Goal: Information Seeking & Learning: Learn about a topic

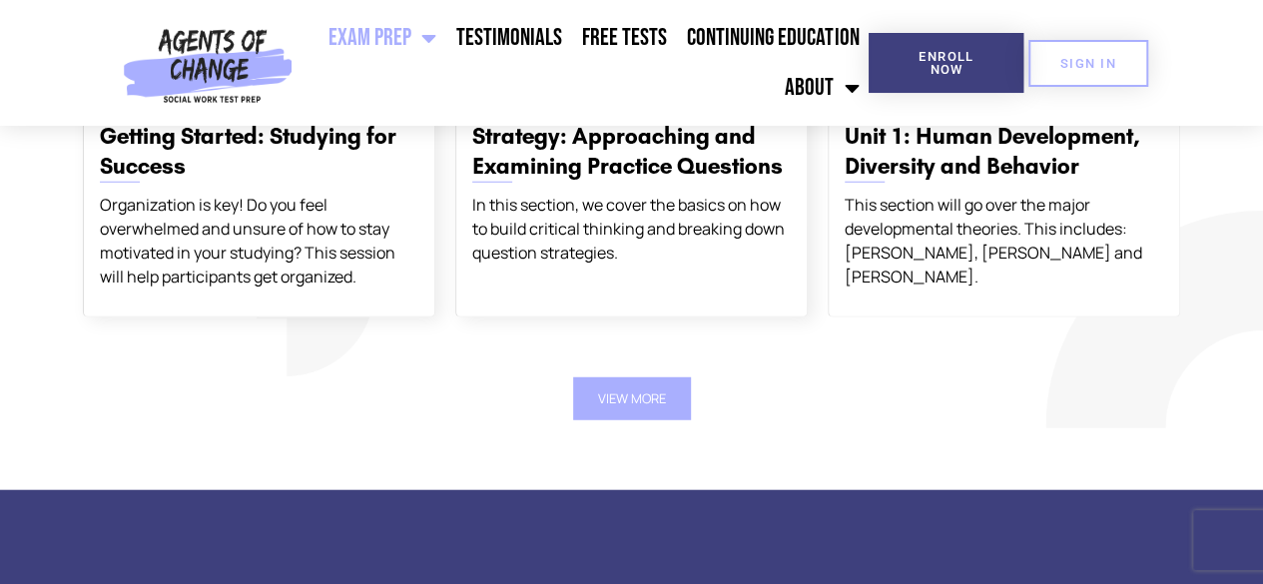
scroll to position [2596, 0]
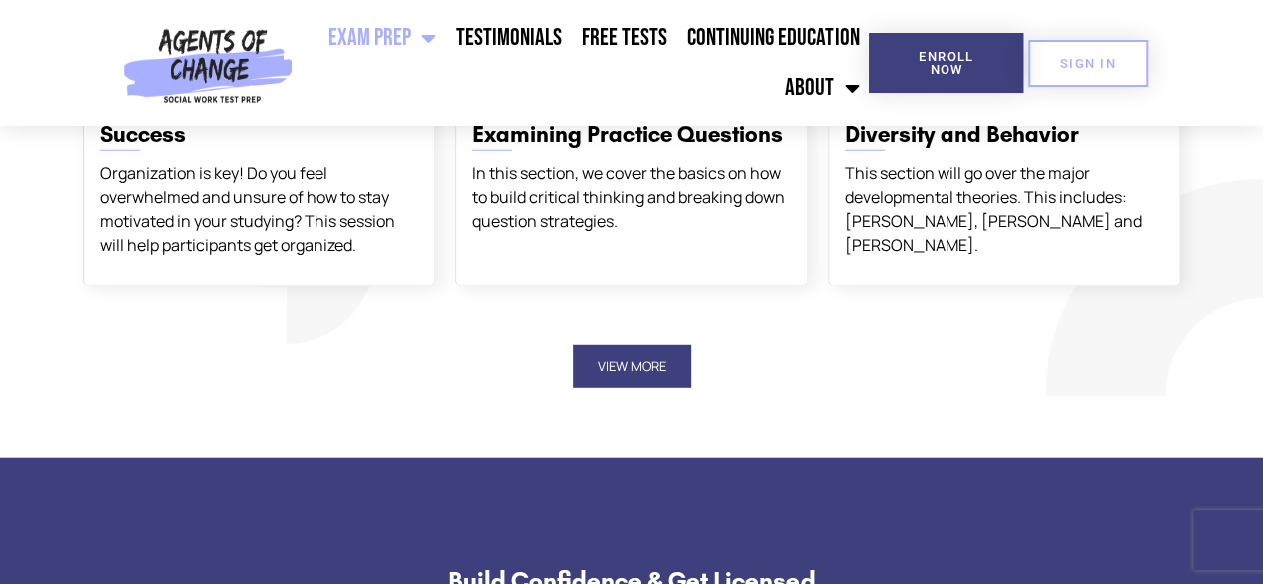
click at [639, 374] on button "View More" at bounding box center [632, 366] width 118 height 43
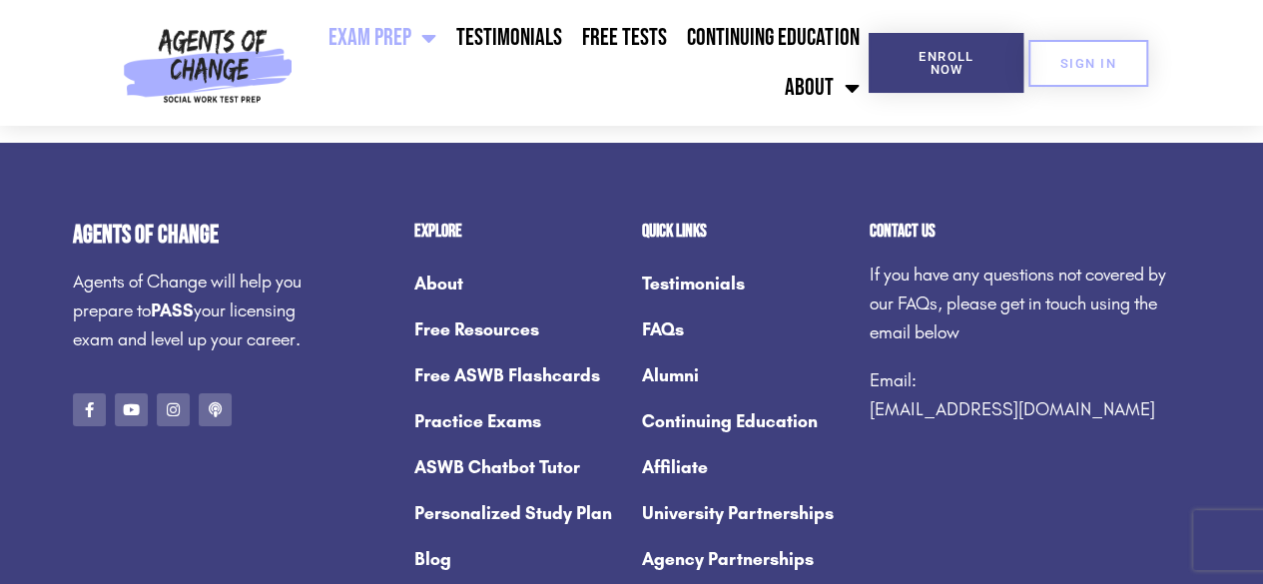
scroll to position [11183, 0]
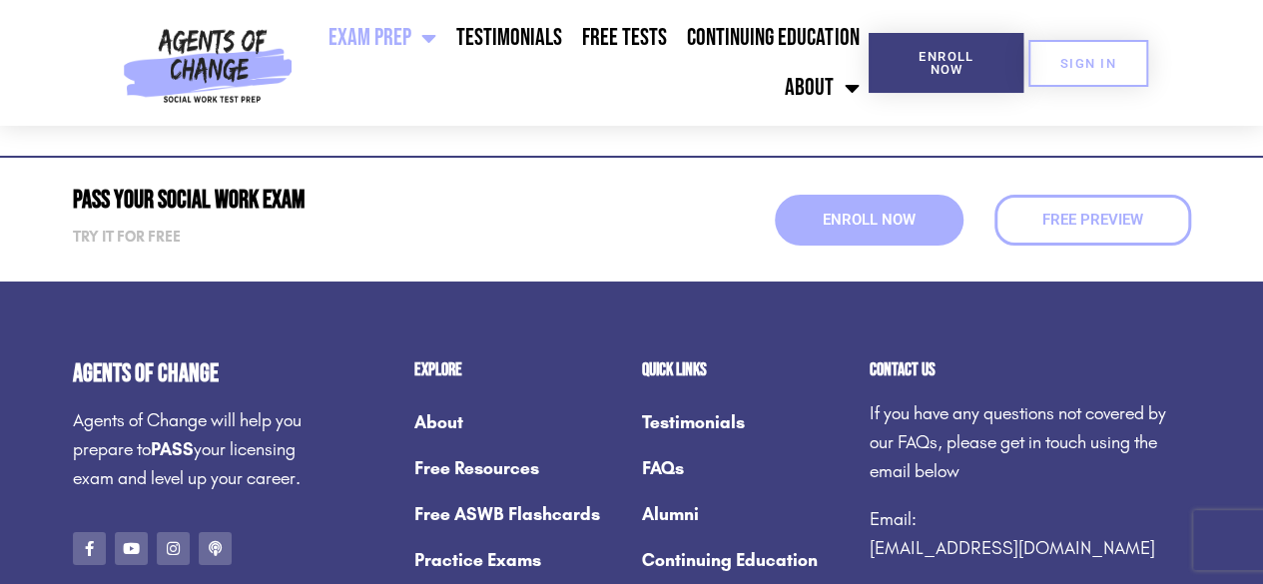
click at [205, 86] on img at bounding box center [208, 63] width 186 height 126
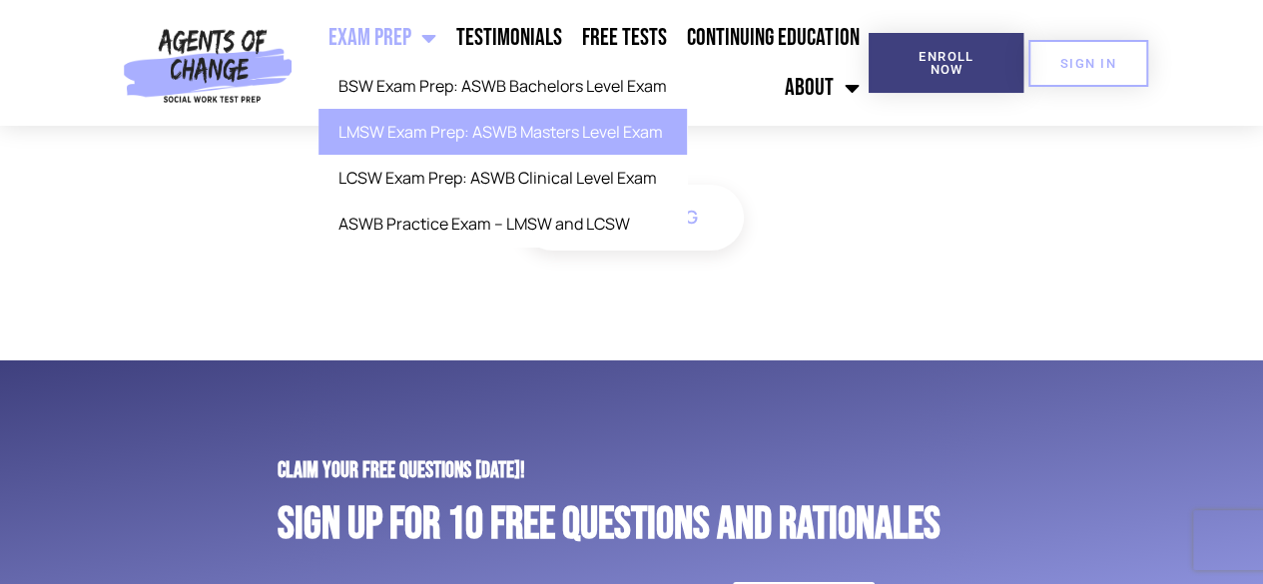
scroll to position [7289, 0]
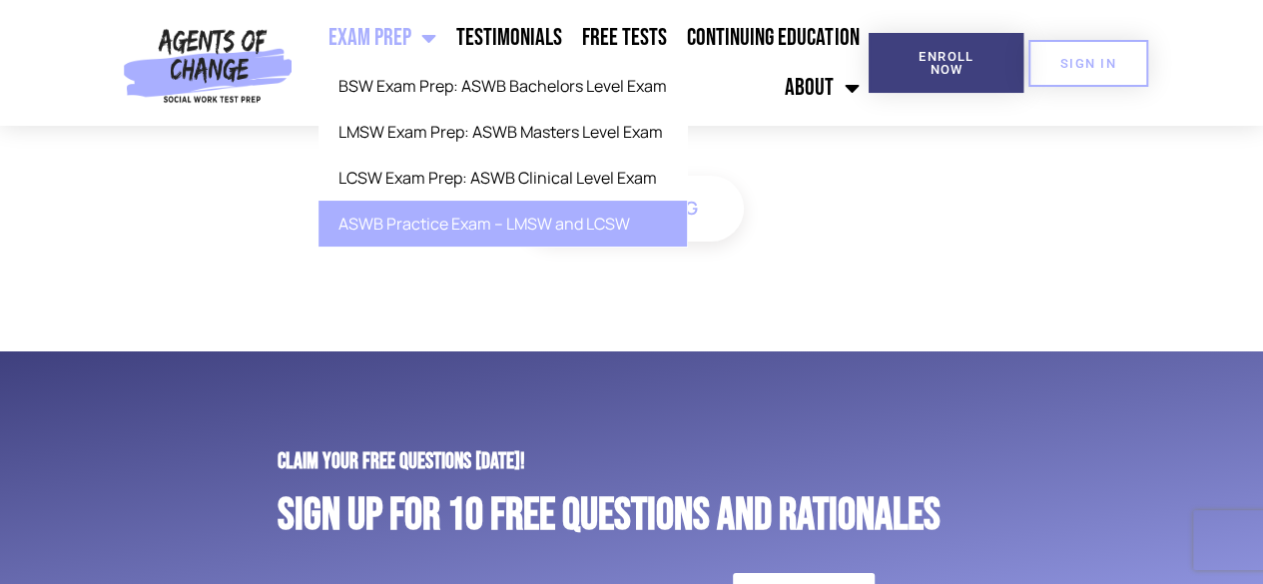
click at [450, 222] on link "ASWB Practice Exam – LMSW and LCSW" at bounding box center [503, 224] width 368 height 46
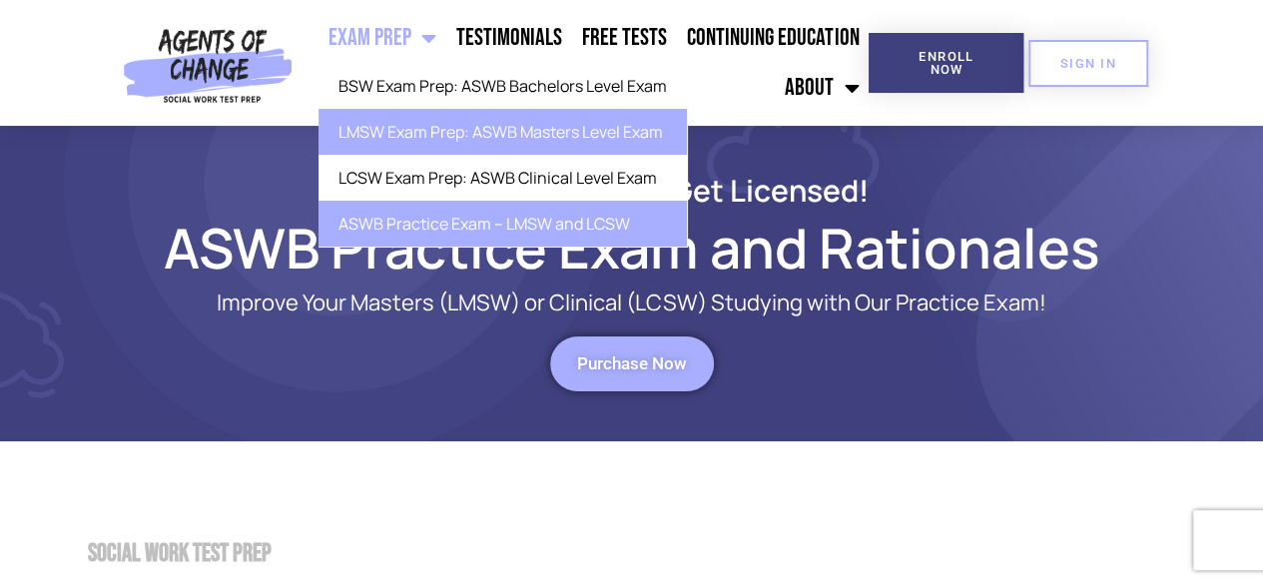
click at [445, 137] on link "LMSW Exam Prep: ASWB Masters Level Exam" at bounding box center [503, 132] width 368 height 46
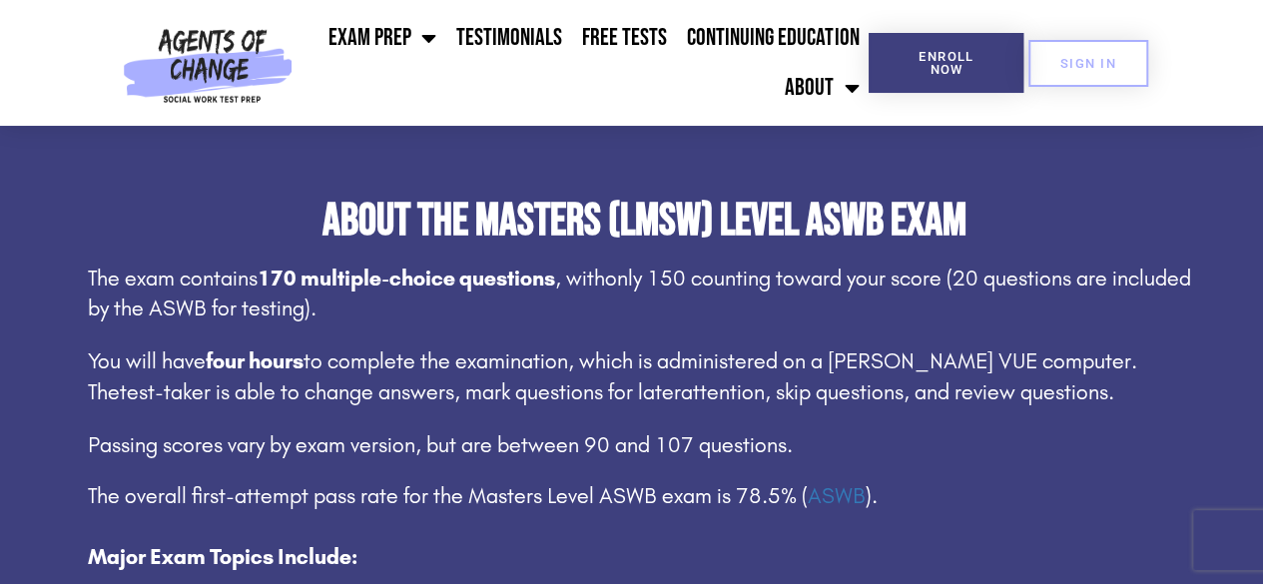
scroll to position [999, 0]
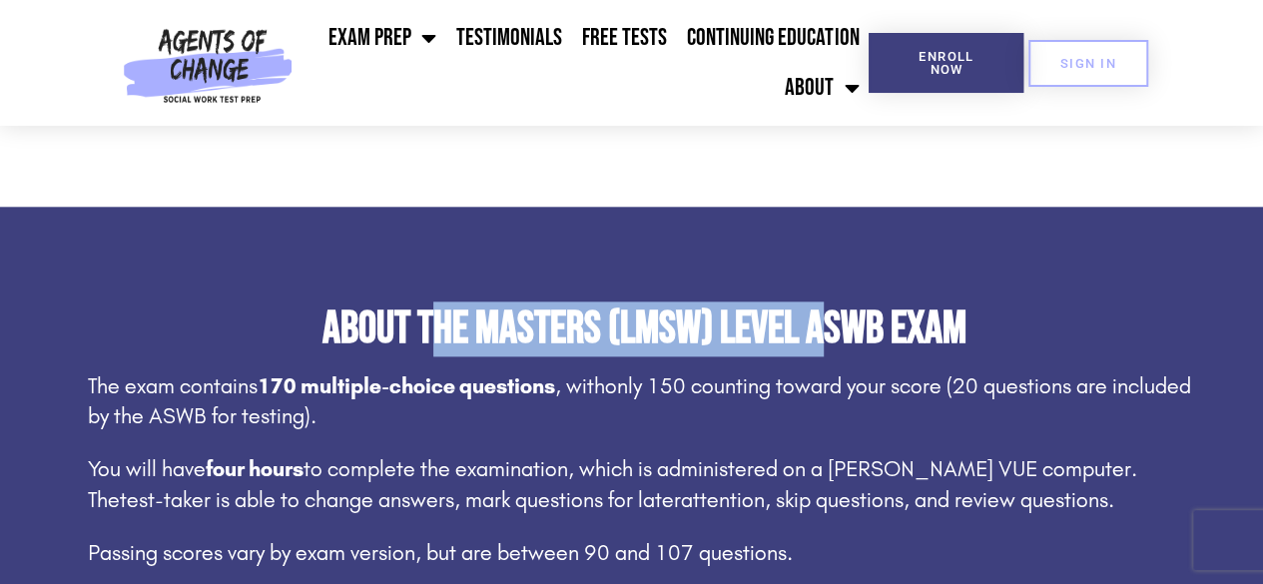
drag, startPoint x: 437, startPoint y: 330, endPoint x: 818, endPoint y: 333, distance: 380.5
click at [818, 333] on h2 "About the Masters (LMSW) Level ASWB Exam" at bounding box center [644, 329] width 1113 height 45
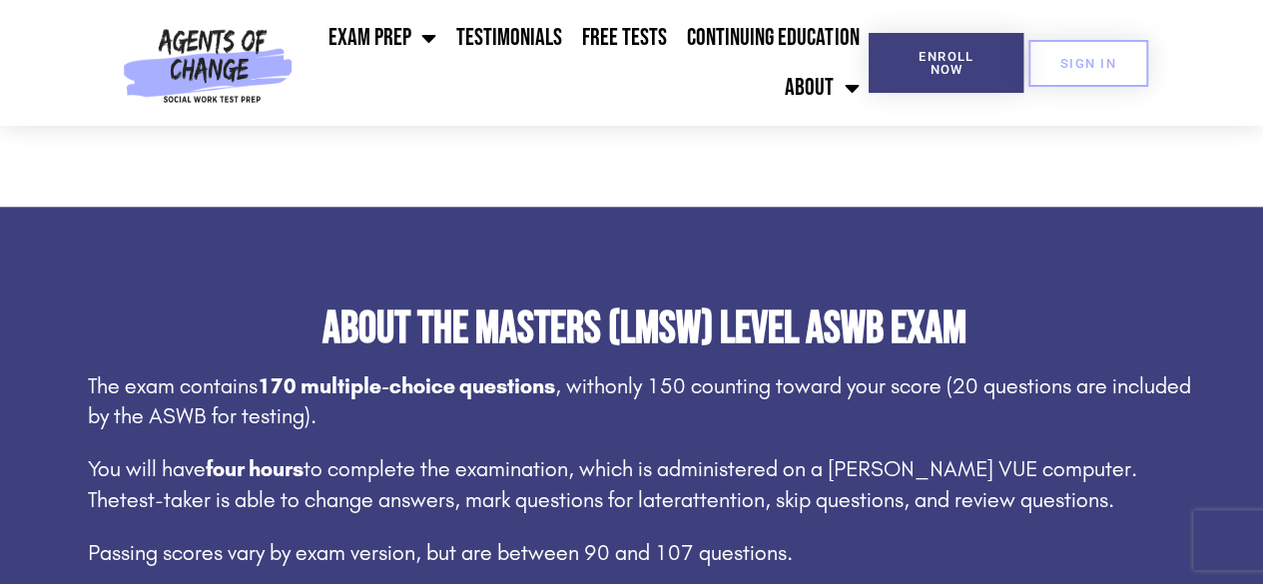
click at [817, 363] on div "About the Masters (LMSW) Level ASWB Exam The exam contains 170 multiple-choice …" at bounding box center [632, 572] width 1138 height 530
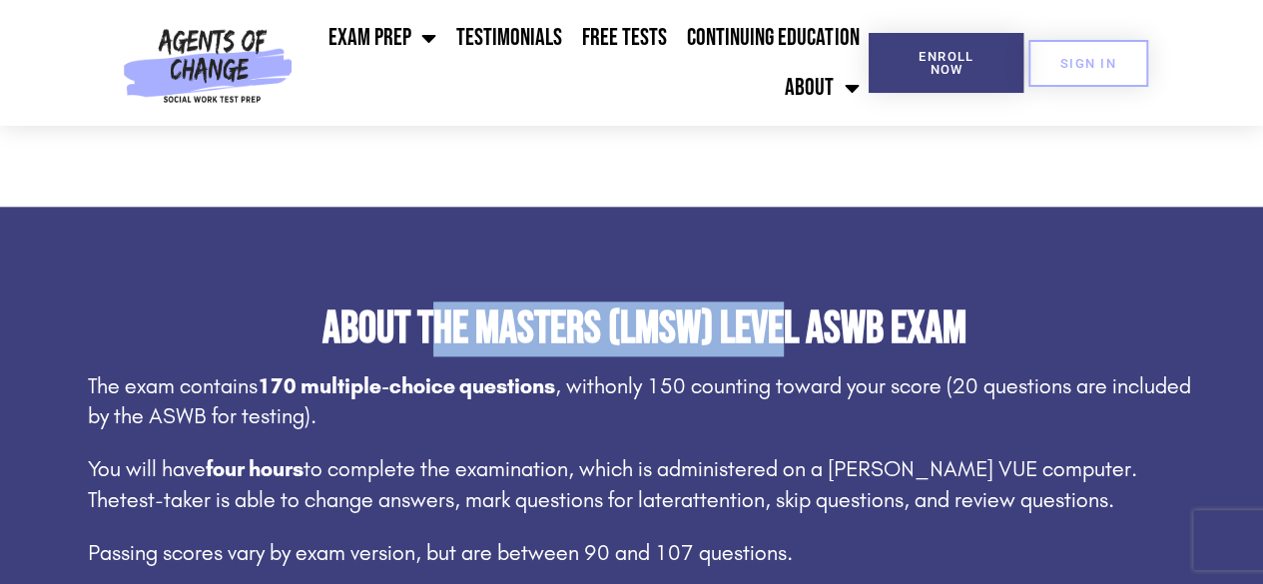
drag, startPoint x: 428, startPoint y: 325, endPoint x: 784, endPoint y: 317, distance: 355.6
click at [784, 317] on h2 "About the Masters (LMSW) Level ASWB Exam" at bounding box center [644, 329] width 1113 height 45
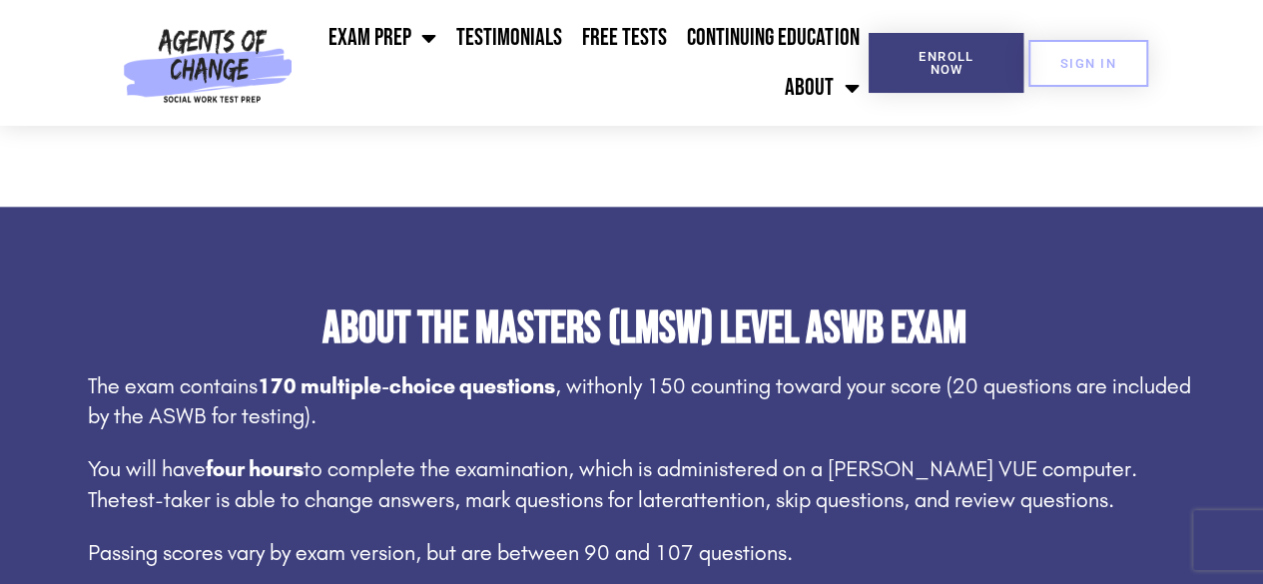
drag, startPoint x: 751, startPoint y: 364, endPoint x: 554, endPoint y: 327, distance: 200.3
click at [667, 352] on div "About the Masters (LMSW) Level ASWB Exam The exam contains 170 multiple-choice …" at bounding box center [632, 572] width 1138 height 530
click at [463, 267] on section "About the Masters (LMSW) Level ASWB Exam The exam contains 170 multiple-choice …" at bounding box center [631, 572] width 1263 height 730
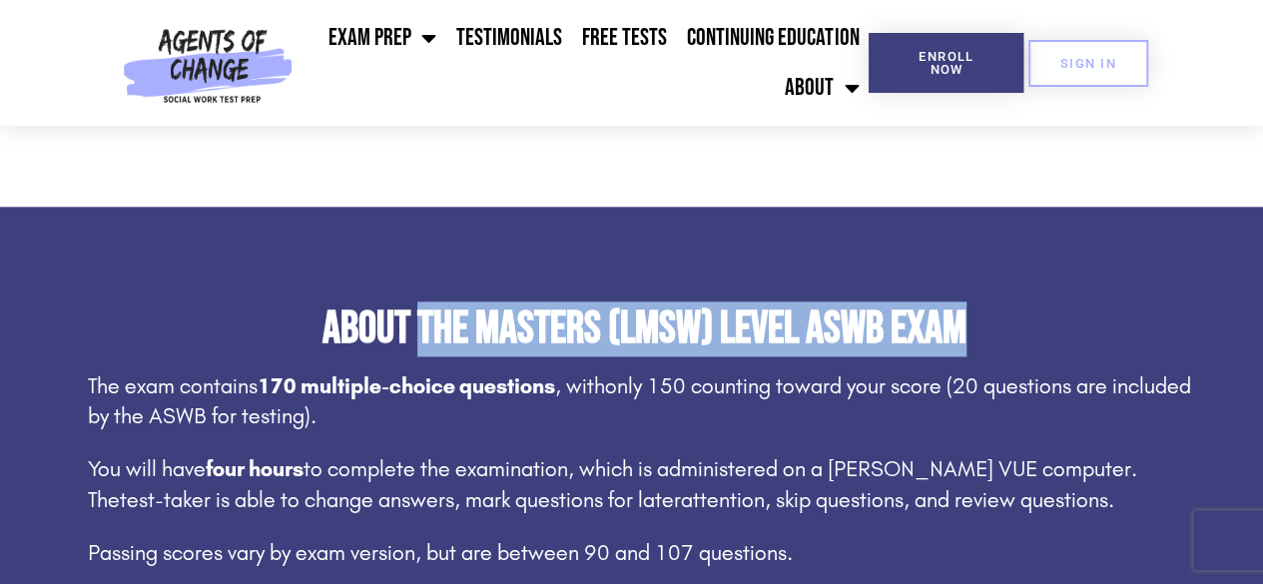
drag, startPoint x: 411, startPoint y: 311, endPoint x: 954, endPoint y: 303, distance: 542.3
click at [1031, 299] on section "About the Masters (LMSW) Level ASWB Exam The exam contains 170 multiple-choice …" at bounding box center [631, 572] width 1263 height 730
copy h2 "the Masters (LMSW) Level ASWB Exam"
